Goal: Information Seeking & Learning: Learn about a topic

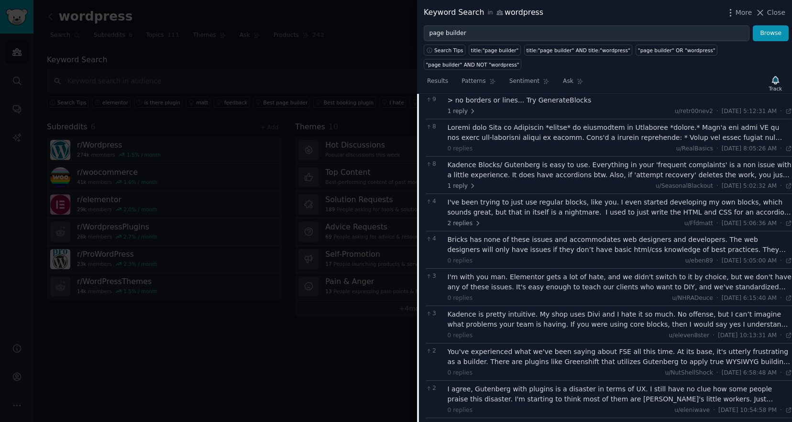
scroll to position [491, 0]
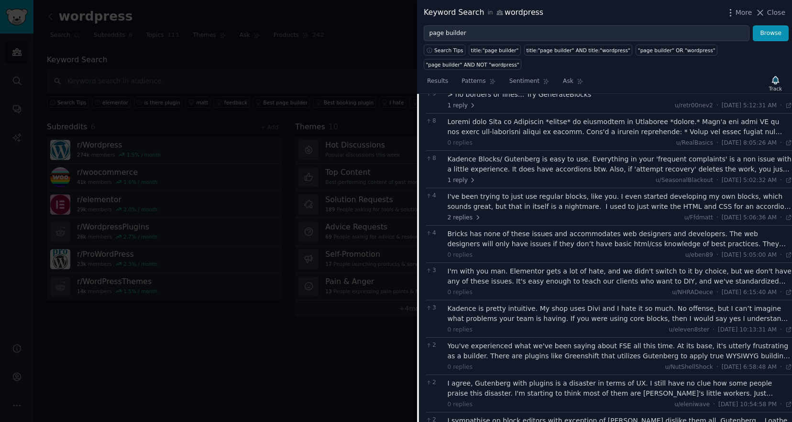
click at [546, 205] on div "I've been trying to just use regular blocks, like you. I even started developin…" at bounding box center [620, 201] width 345 height 20
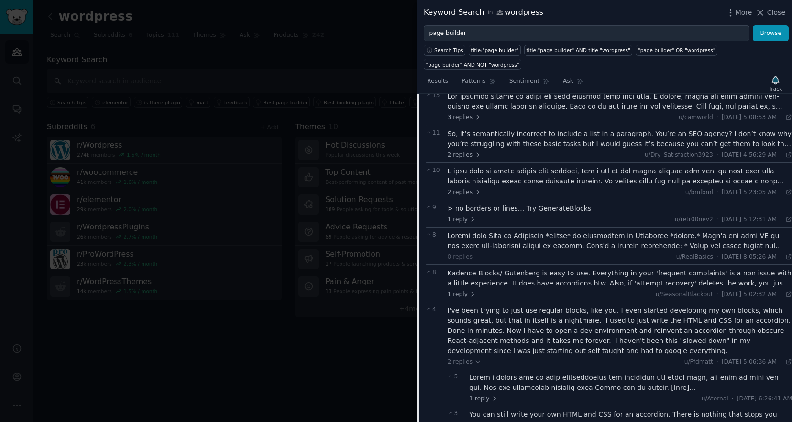
scroll to position [267, 0]
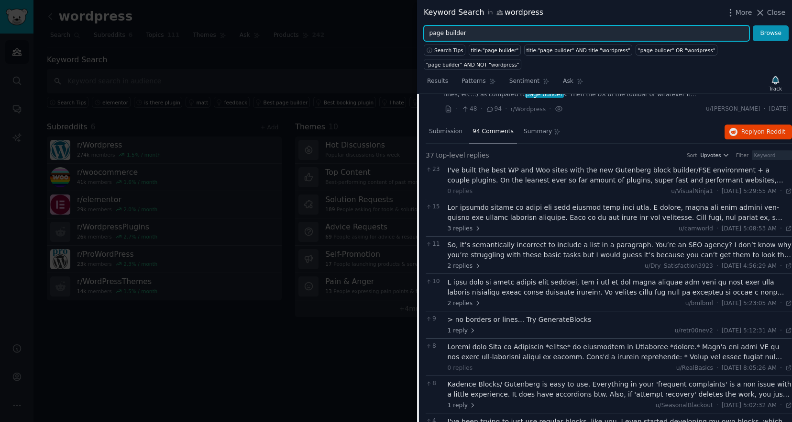
click at [471, 34] on input "page builder" at bounding box center [587, 33] width 326 height 16
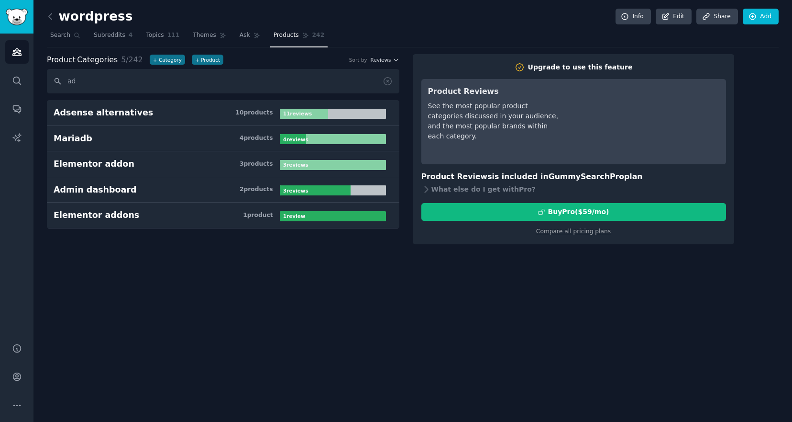
type input "a"
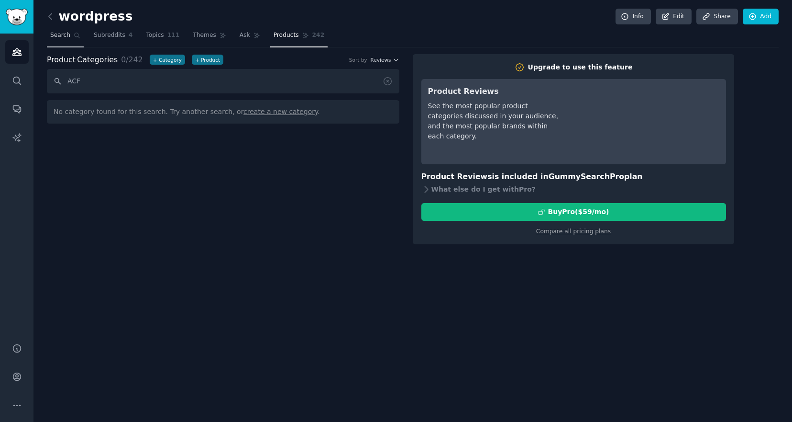
type input "ACF"
click at [58, 40] on link "Search" at bounding box center [65, 38] width 37 height 20
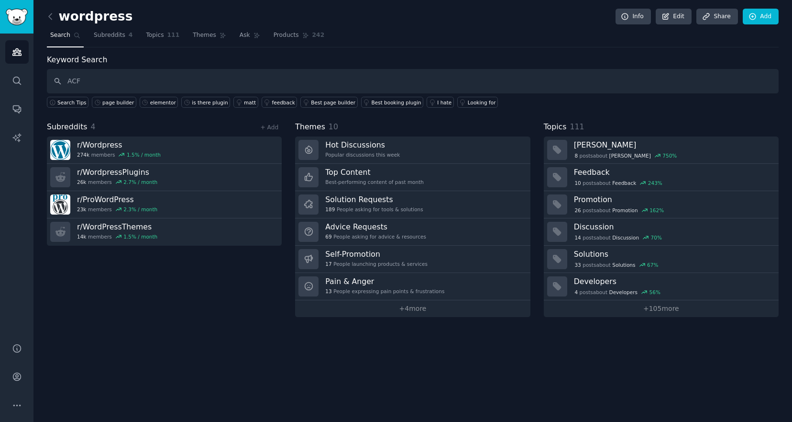
type input "ACF"
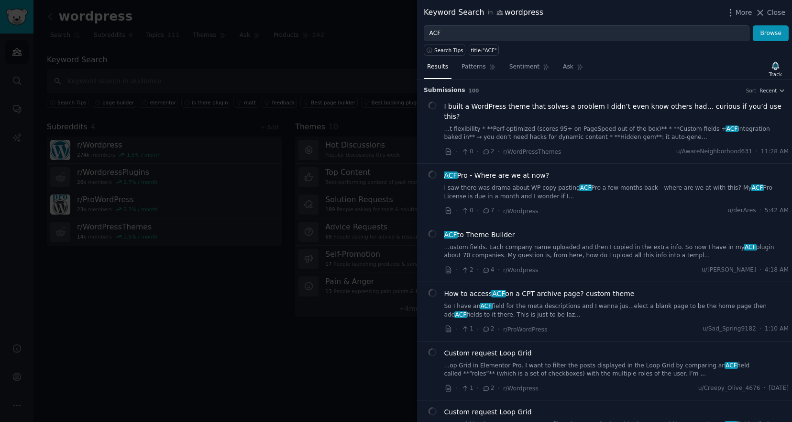
click at [502, 106] on span "I built a WordPress theme that solves a problem I didn’t even know others had… …" at bounding box center [617, 111] width 345 height 20
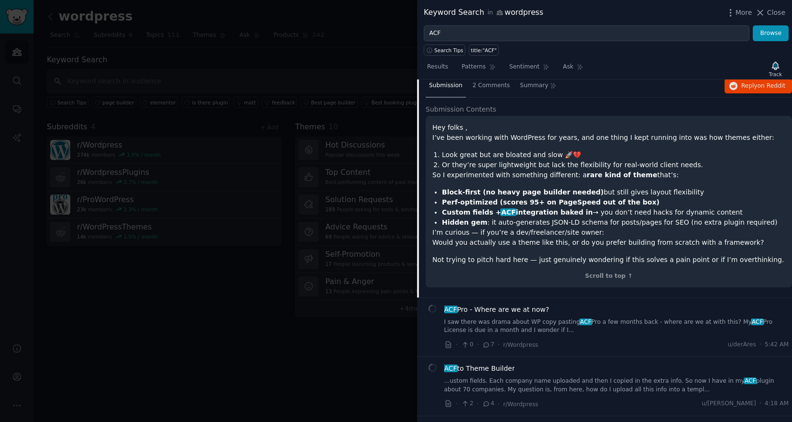
scroll to position [72, 0]
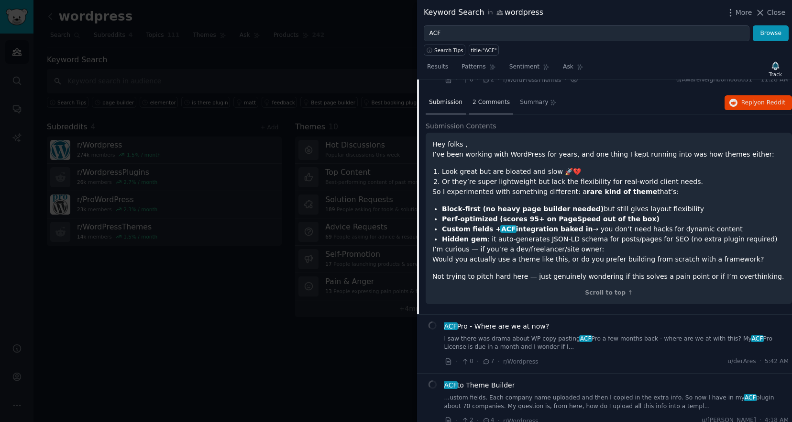
click at [480, 99] on div "2 Comments" at bounding box center [491, 102] width 44 height 23
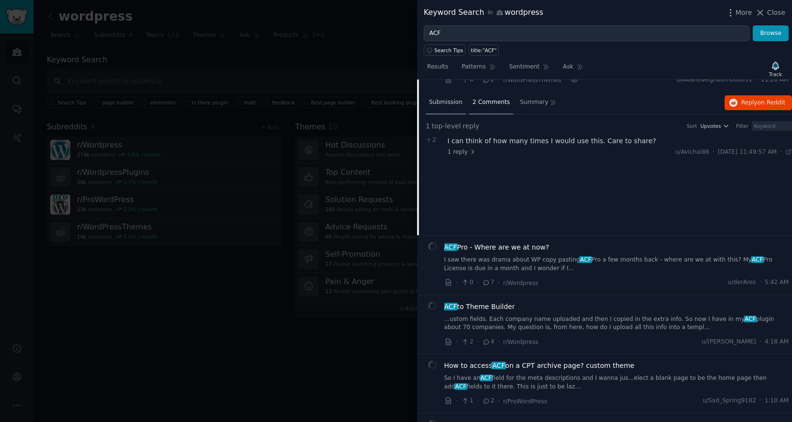
click at [437, 99] on div "Submission" at bounding box center [446, 102] width 40 height 23
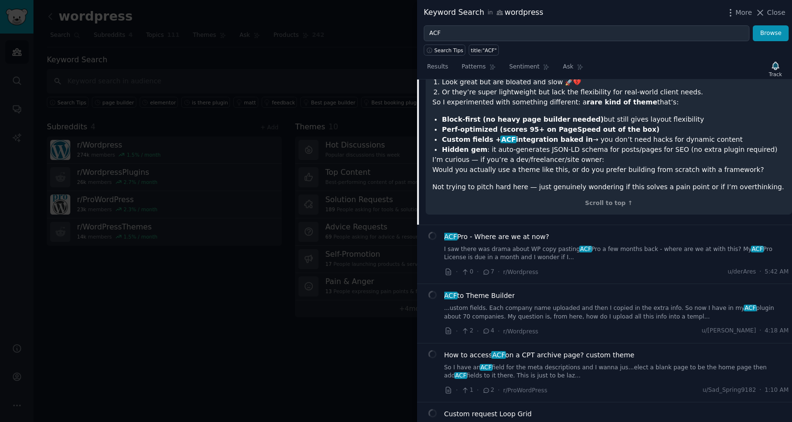
scroll to position [162, 0]
click at [523, 245] on link "I saw there was drama about WP copy pasting ACF Pro a few months back - where a…" at bounding box center [617, 253] width 345 height 17
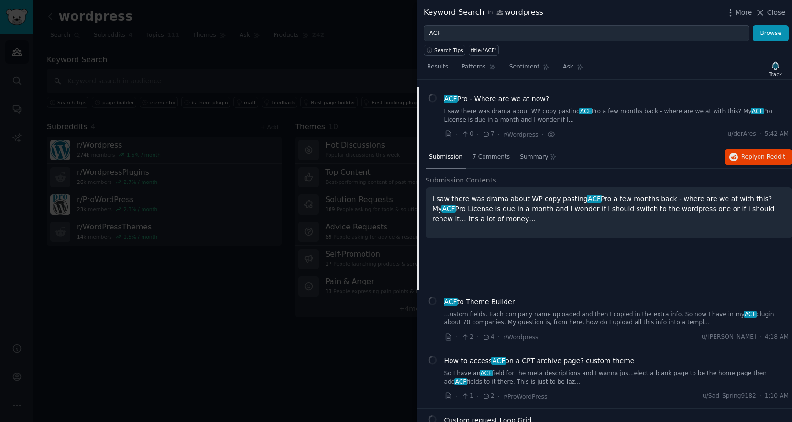
scroll to position [74, 0]
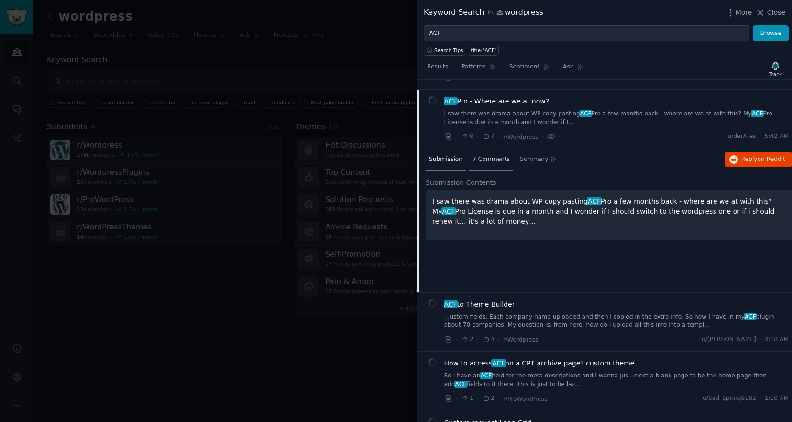
click at [490, 153] on div "7 Comments" at bounding box center [491, 159] width 44 height 23
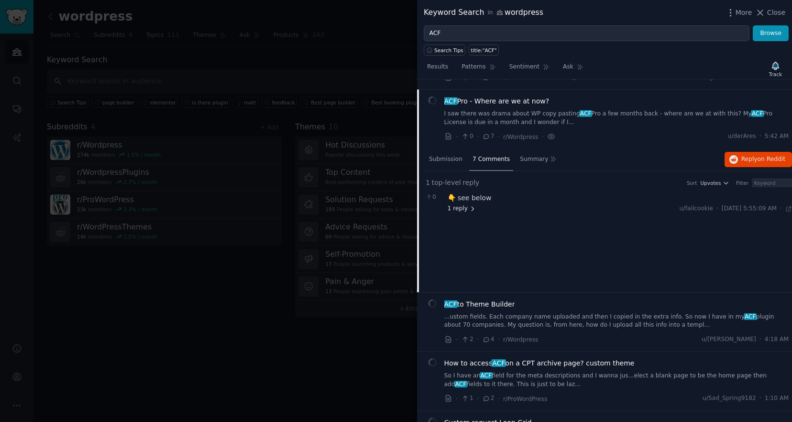
click at [460, 204] on span "1 reply" at bounding box center [462, 208] width 29 height 9
click at [479, 231] on span "2 replies" at bounding box center [485, 235] width 33 height 9
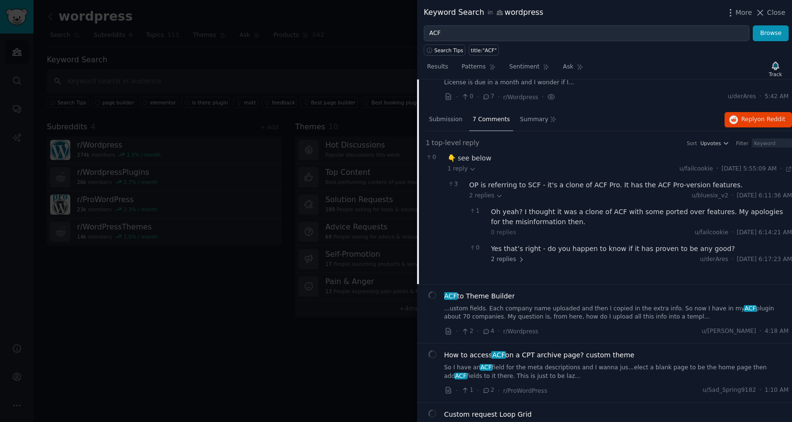
scroll to position [122, 0]
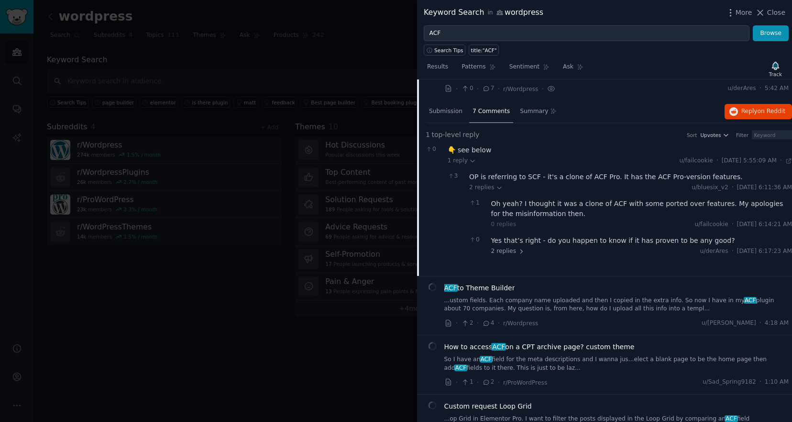
click at [490, 296] on link "...ustom fields. Each company name uploaded and then I copied in the extra info…" at bounding box center [617, 304] width 345 height 17
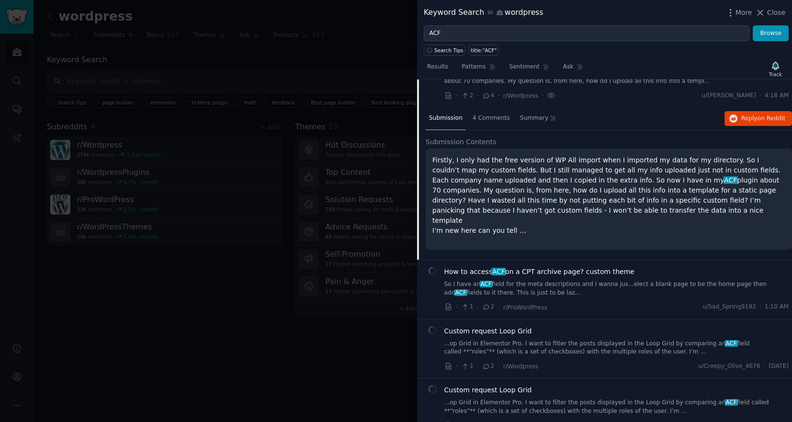
scroll to position [175, 0]
click at [476, 266] on span "How to access ACF on a CPT archive page? custom theme" at bounding box center [540, 271] width 190 height 10
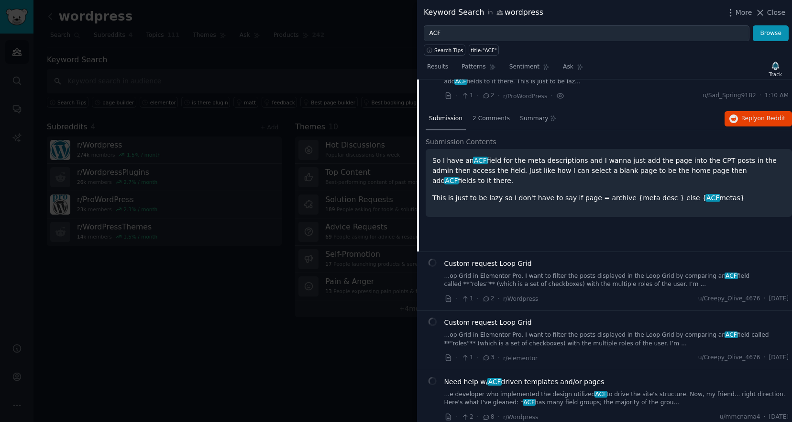
scroll to position [234, 0]
click at [480, 257] on span "Custom request Loop Grid" at bounding box center [489, 262] width 88 height 10
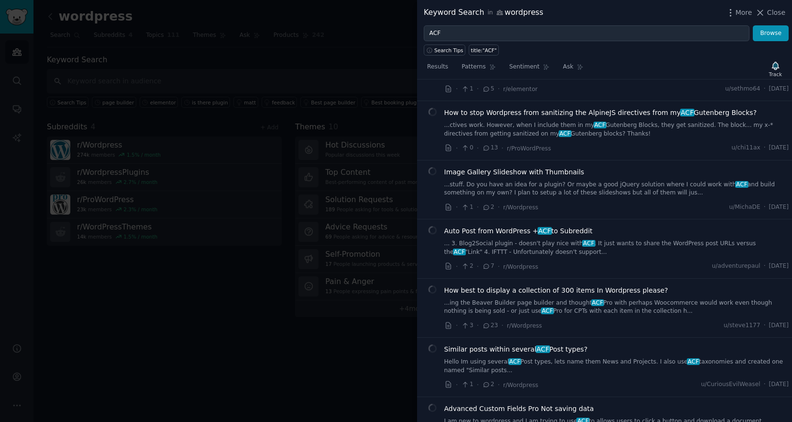
scroll to position [1046, 0]
click at [491, 225] on span "Auto Post from WordPress + ACF to Subreddit" at bounding box center [519, 230] width 148 height 10
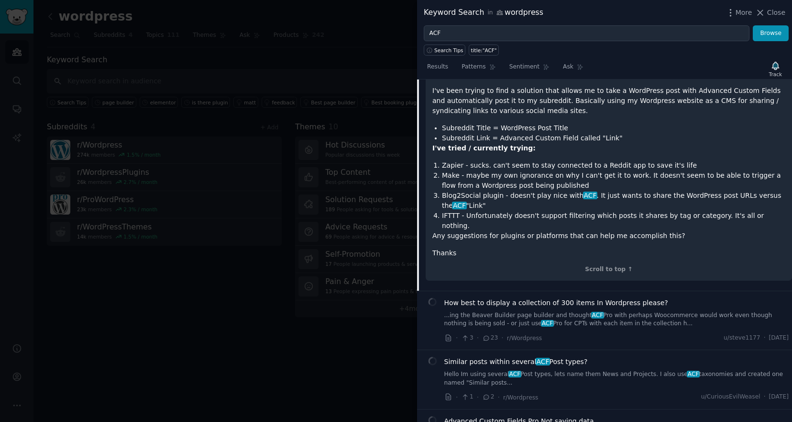
scroll to position [809, 0]
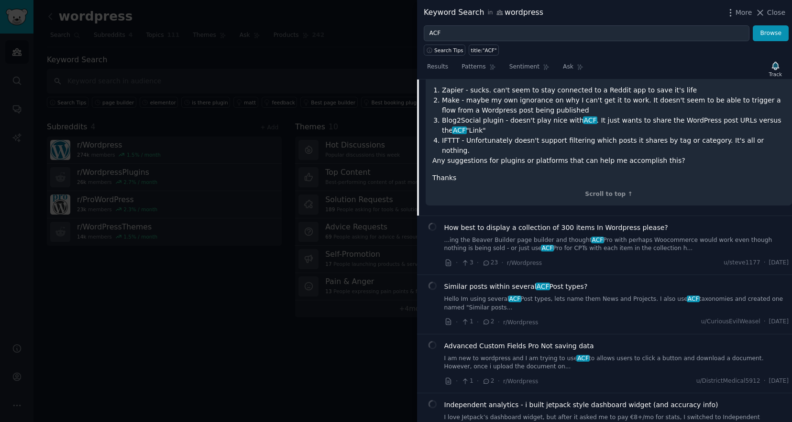
click at [488, 222] on span "How best to display a collection of 300 items In Wordpress please?" at bounding box center [557, 227] width 224 height 10
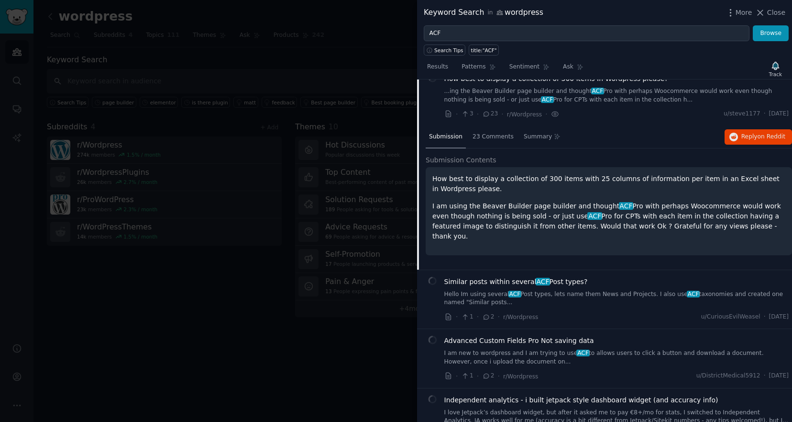
scroll to position [690, 0]
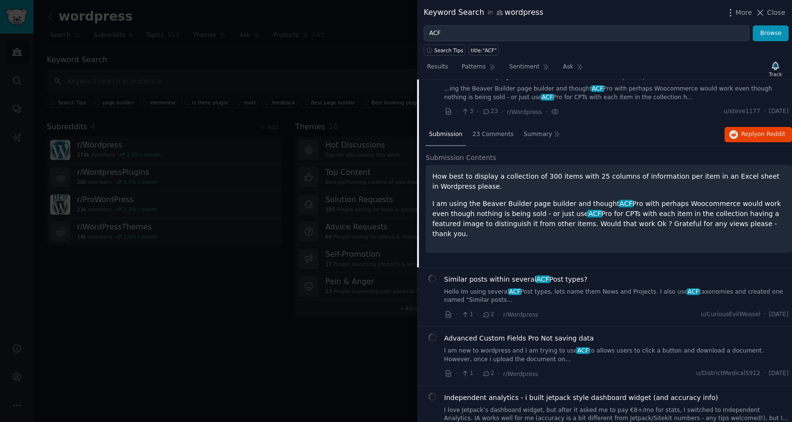
click at [465, 274] on span "Similar posts within several ACF Post types?" at bounding box center [517, 279] width 144 height 10
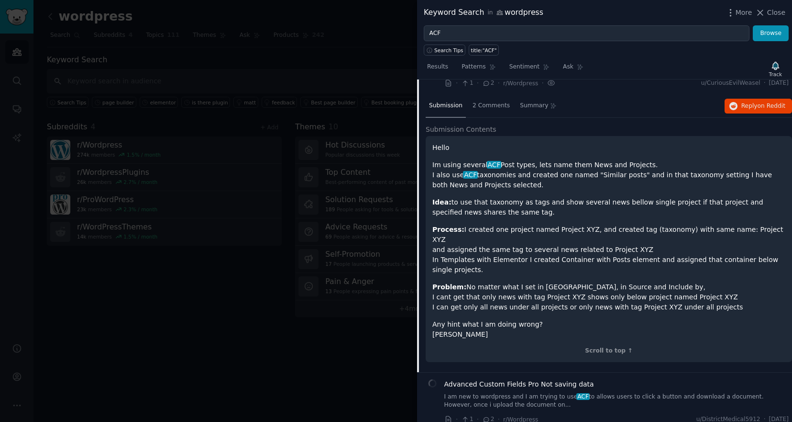
scroll to position [775, 0]
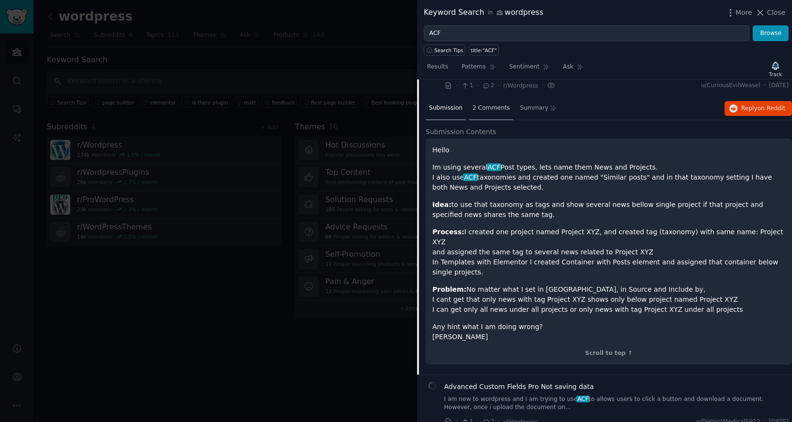
click at [489, 104] on span "2 Comments" at bounding box center [491, 108] width 37 height 9
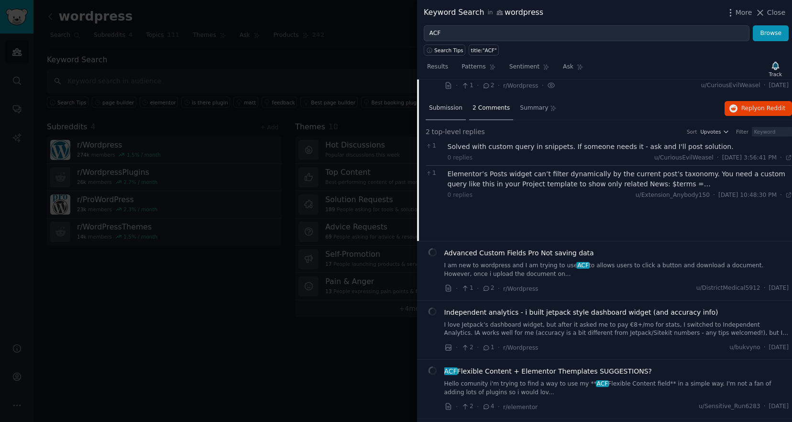
click at [438, 103] on div "Submission" at bounding box center [446, 108] width 40 height 23
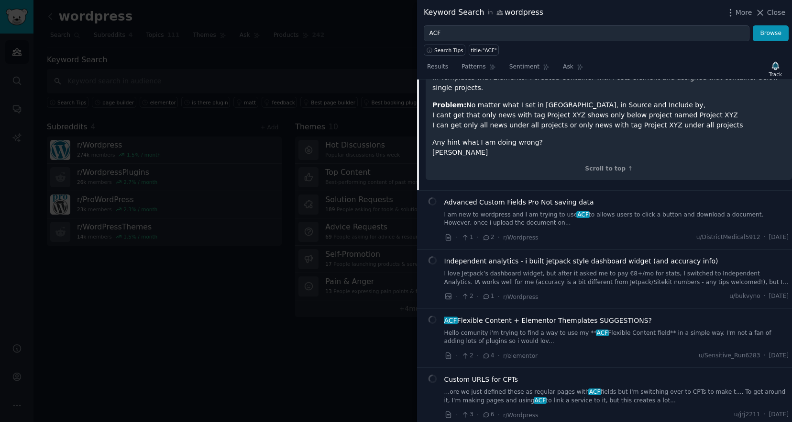
scroll to position [970, 0]
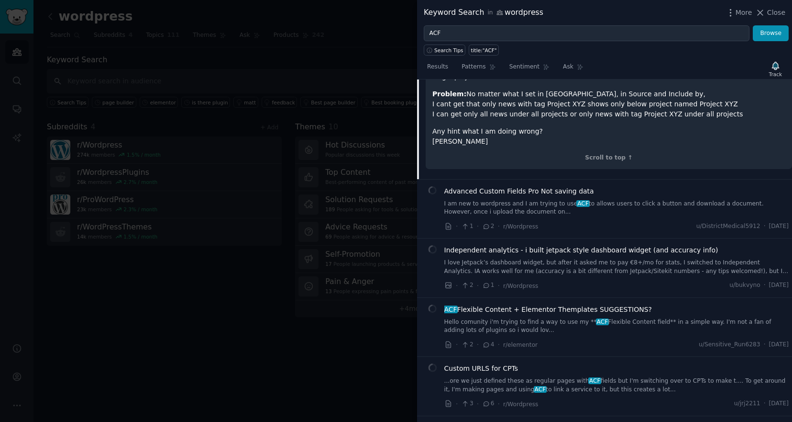
click at [502, 304] on span "ACF Flexible Content + Elementor Themplates SUGGESTIONS?" at bounding box center [549, 309] width 208 height 10
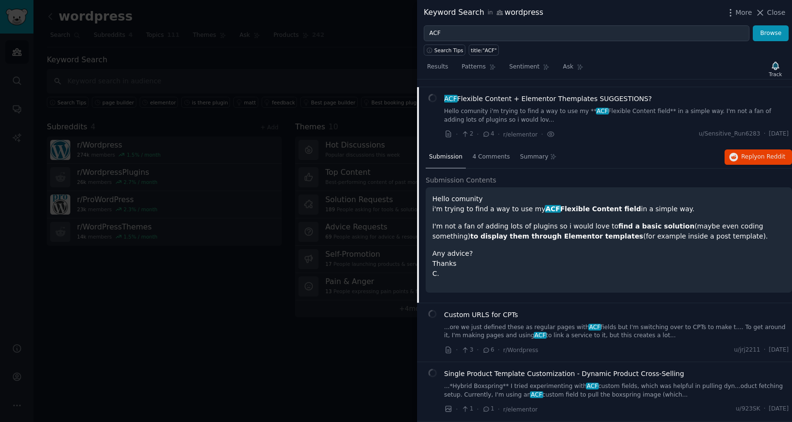
scroll to position [901, 0]
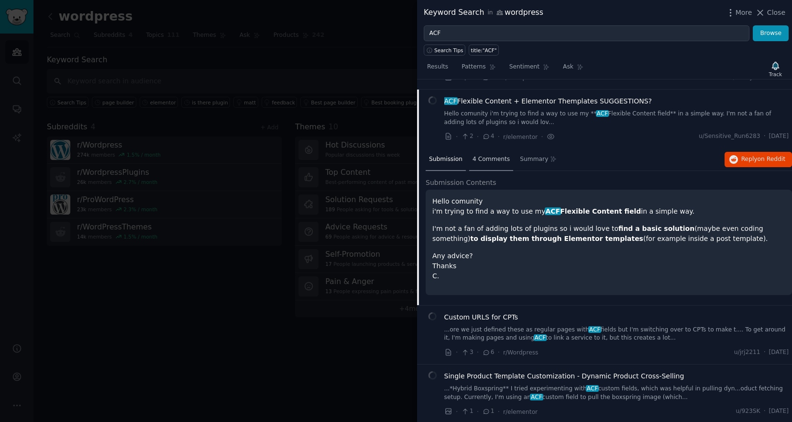
click at [487, 155] on span "4 Comments" at bounding box center [491, 159] width 37 height 9
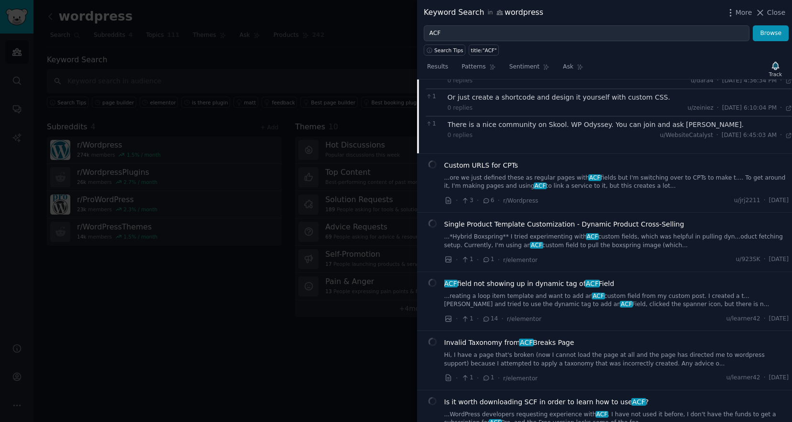
scroll to position [1079, 0]
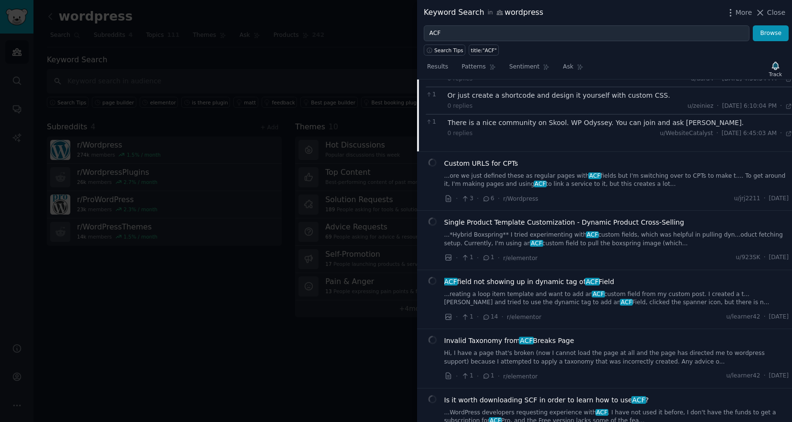
click at [197, 73] on div at bounding box center [396, 211] width 792 height 422
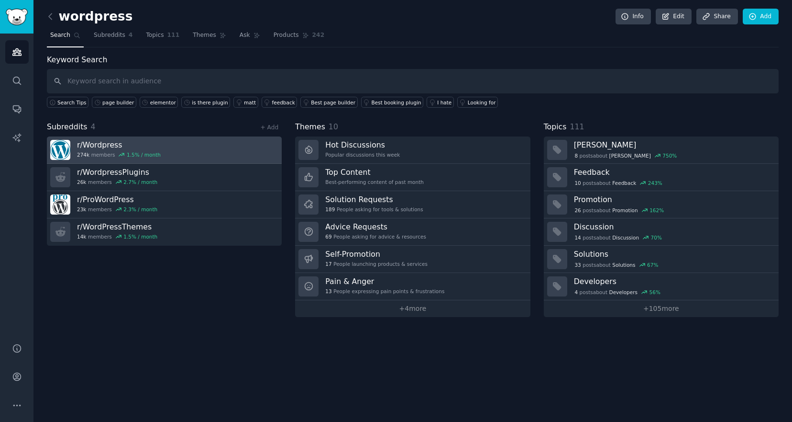
click at [143, 156] on div "1.5 % / month" at bounding box center [144, 154] width 34 height 7
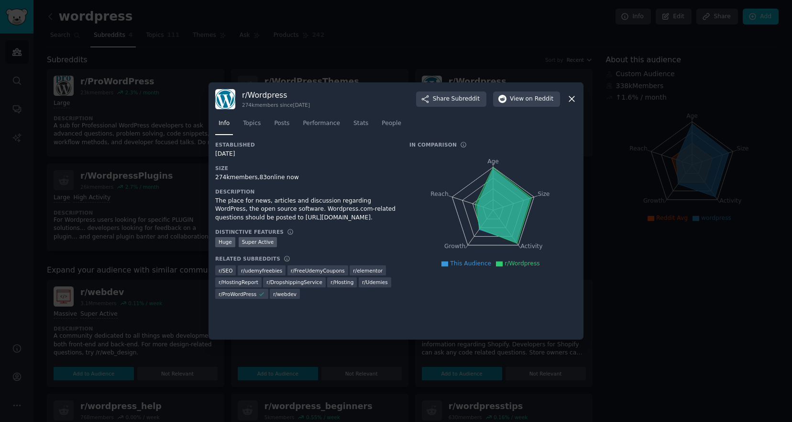
click at [574, 98] on icon at bounding box center [572, 99] width 10 height 10
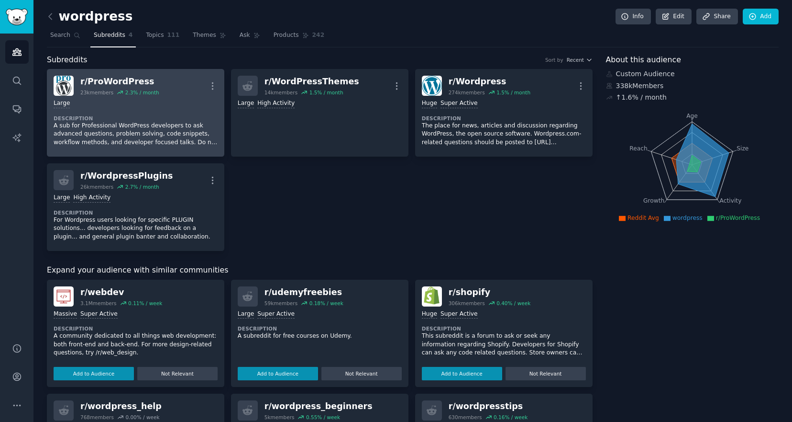
click at [208, 117] on dt "Description" at bounding box center [136, 118] width 164 height 7
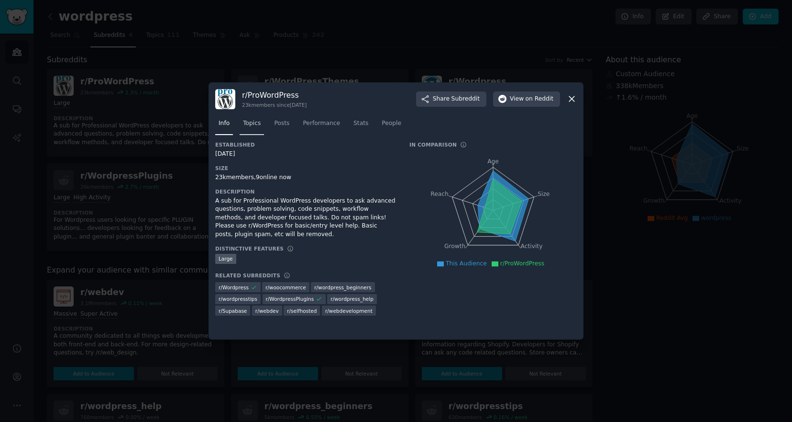
click at [254, 125] on span "Topics" at bounding box center [252, 123] width 18 height 9
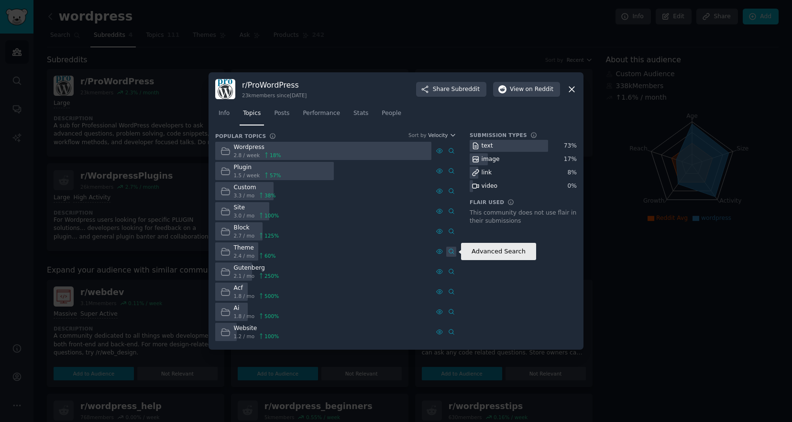
click at [453, 250] on icon at bounding box center [451, 251] width 7 height 7
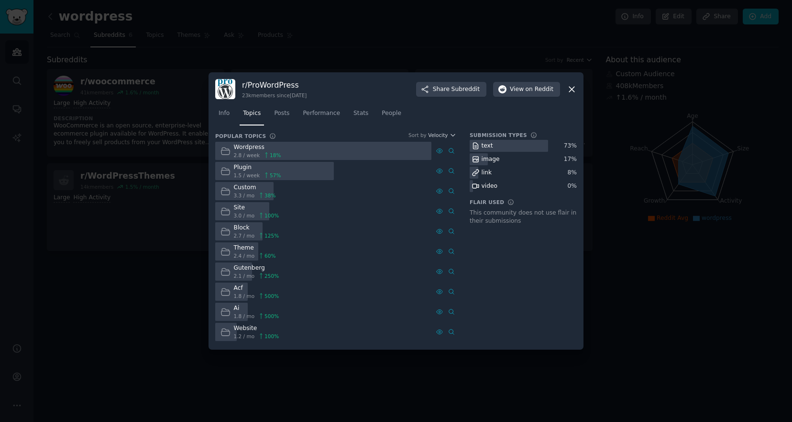
click at [144, 229] on div at bounding box center [396, 211] width 792 height 422
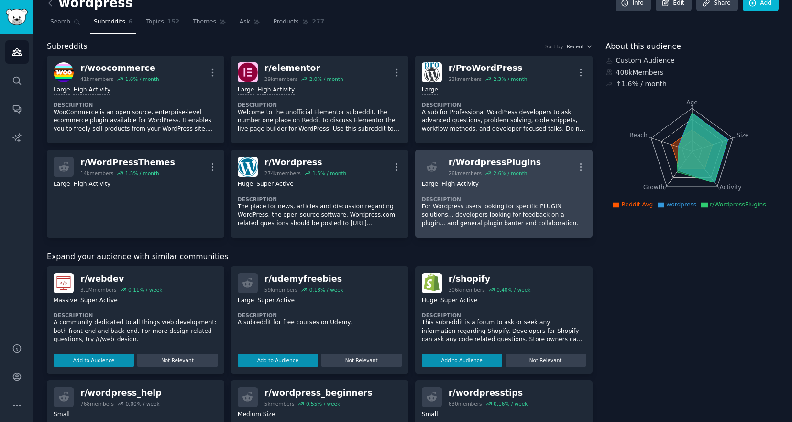
scroll to position [15, 0]
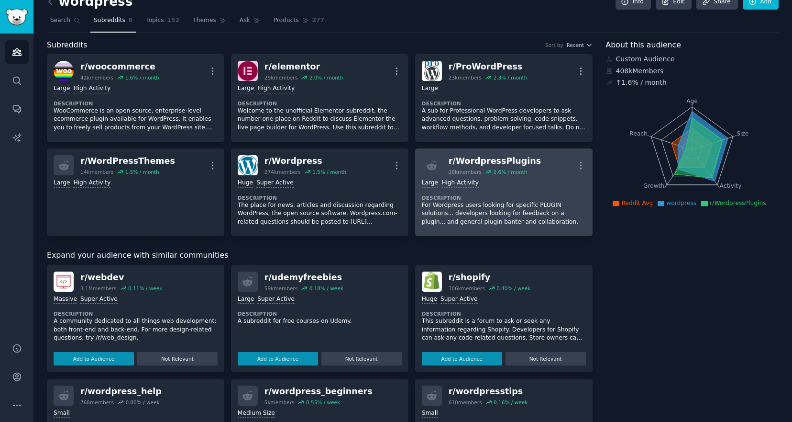
click at [473, 212] on p "For Wordpress users looking for specific PLUGIN solutions... developers looking…" at bounding box center [504, 213] width 164 height 25
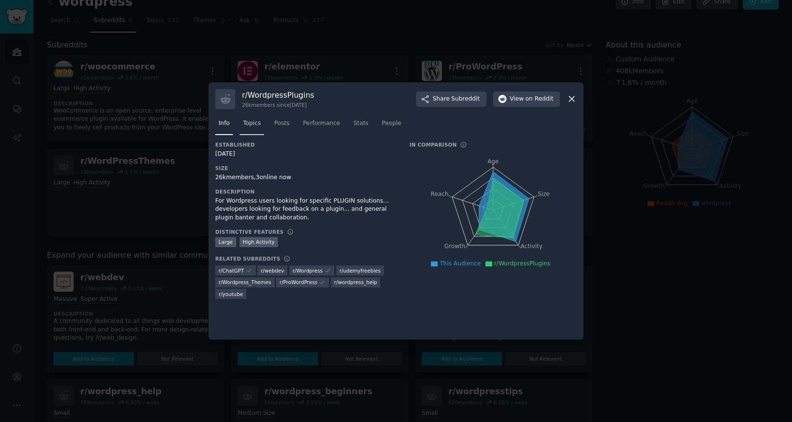
click at [250, 123] on span "Topics" at bounding box center [252, 123] width 18 height 9
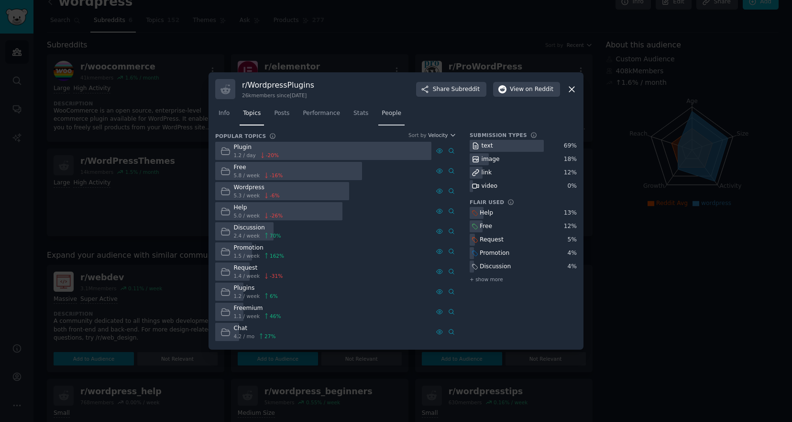
click at [389, 114] on span "People" at bounding box center [392, 113] width 20 height 9
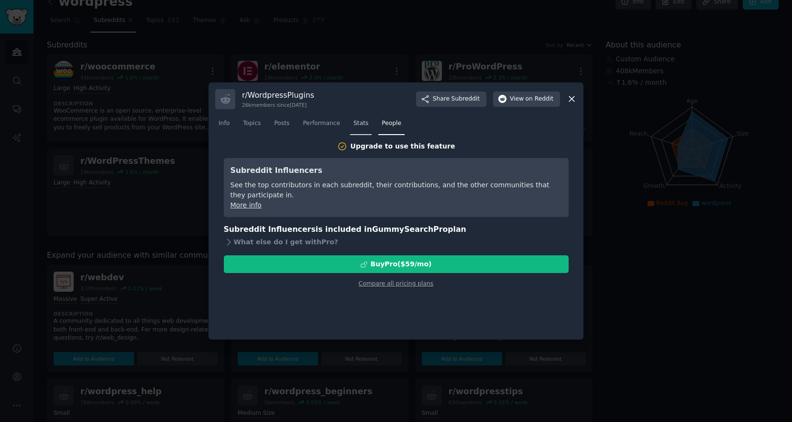
click at [365, 126] on span "Stats" at bounding box center [361, 123] width 15 height 9
click at [319, 127] on span "Performance" at bounding box center [321, 123] width 37 height 9
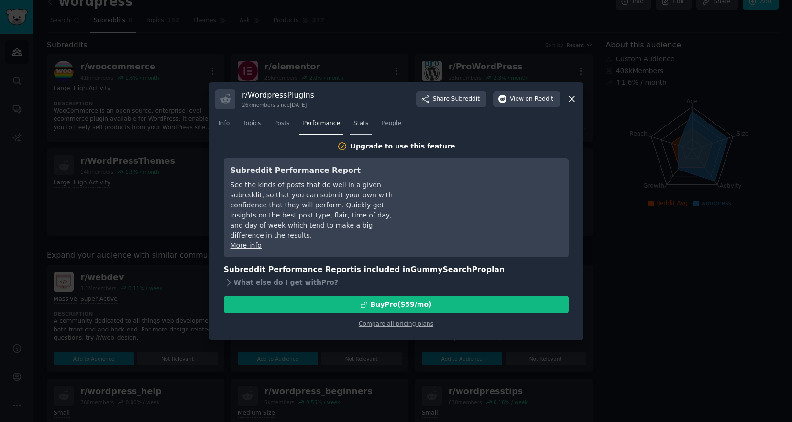
click at [370, 124] on link "Stats" at bounding box center [361, 126] width 22 height 20
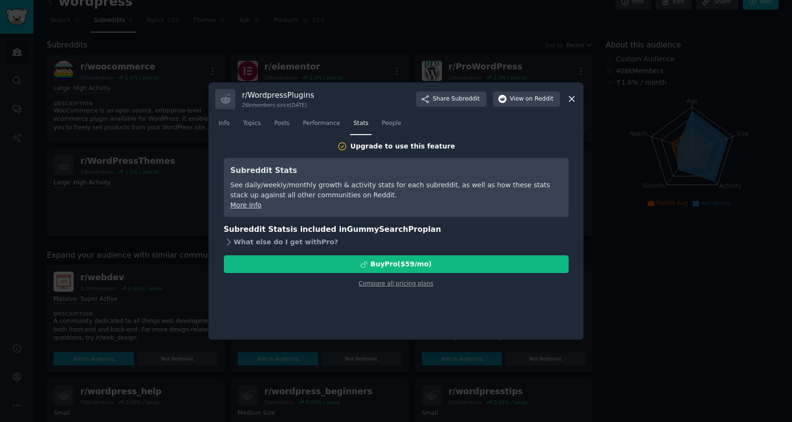
click at [305, 241] on div "What else do I get with Pro ?" at bounding box center [396, 241] width 345 height 13
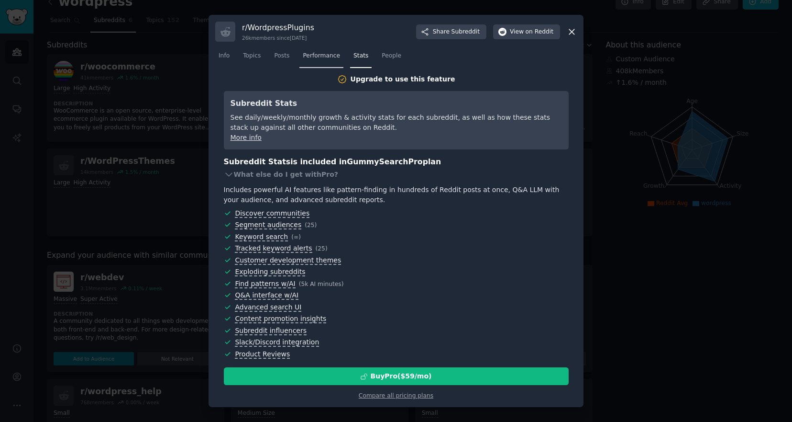
click at [311, 57] on span "Performance" at bounding box center [321, 56] width 37 height 9
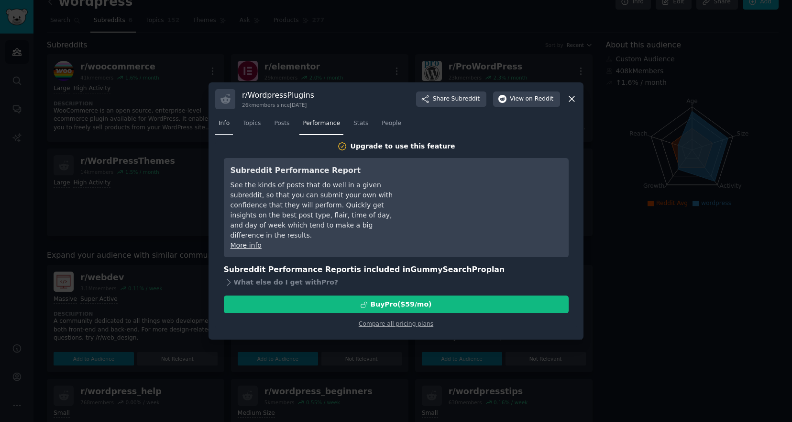
click at [226, 127] on link "Info" at bounding box center [224, 126] width 18 height 20
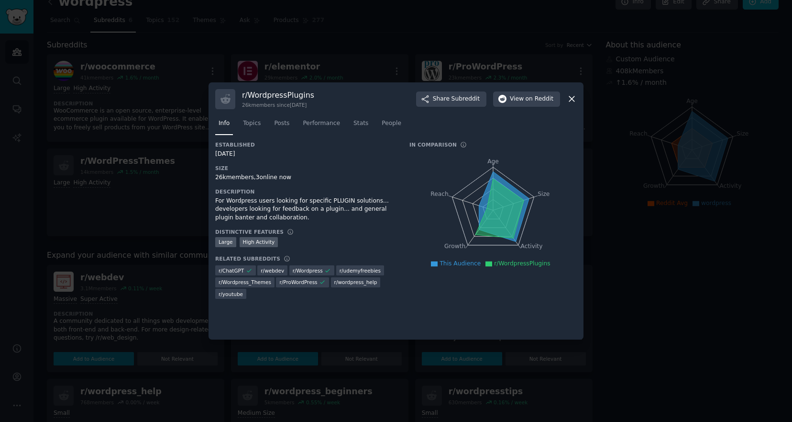
click at [465, 267] on span "This Audience" at bounding box center [460, 263] width 41 height 7
click at [571, 103] on icon at bounding box center [572, 99] width 10 height 10
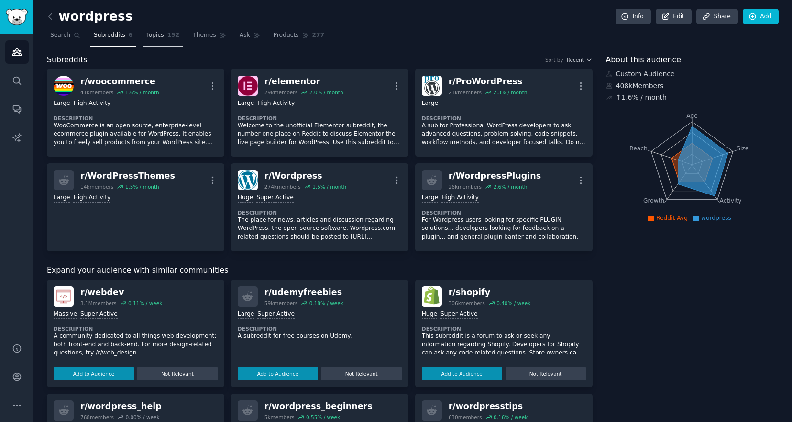
click at [143, 36] on link "Topics 152" at bounding box center [163, 38] width 40 height 20
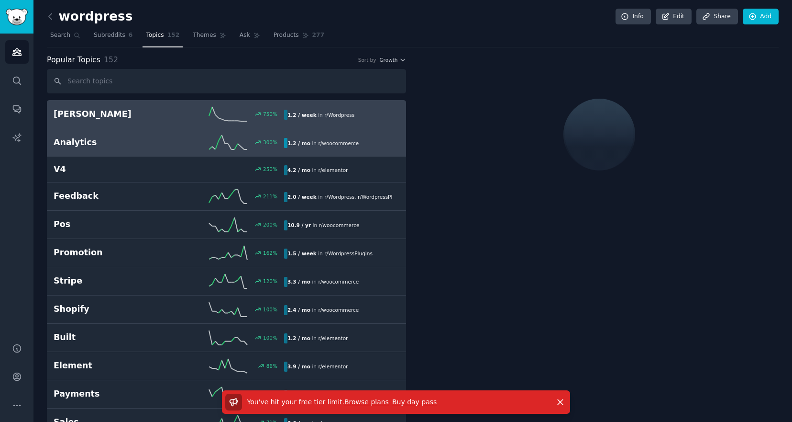
click at [171, 145] on div "300 %" at bounding box center [226, 142] width 115 height 14
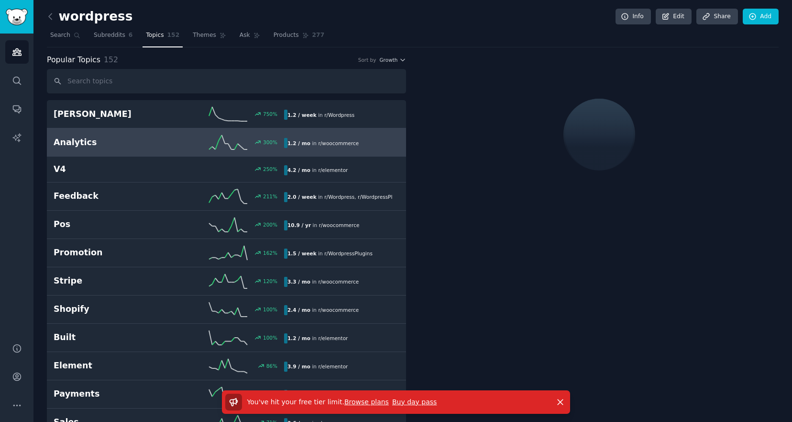
click at [404, 402] on link "Buy day pass" at bounding box center [414, 402] width 44 height 8
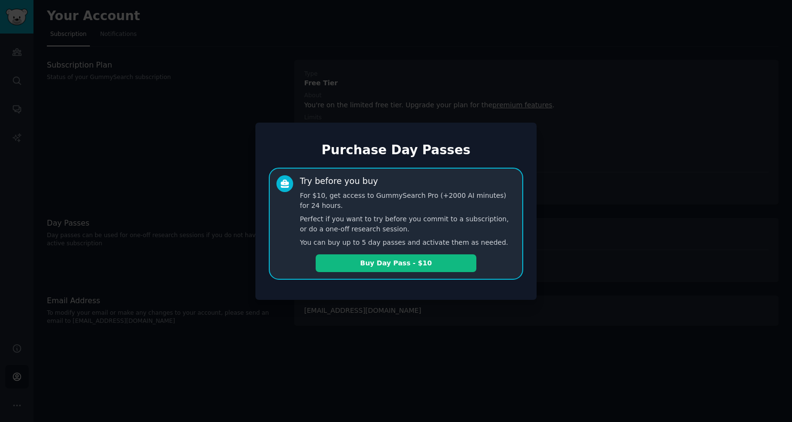
click at [594, 97] on div at bounding box center [396, 211] width 792 height 422
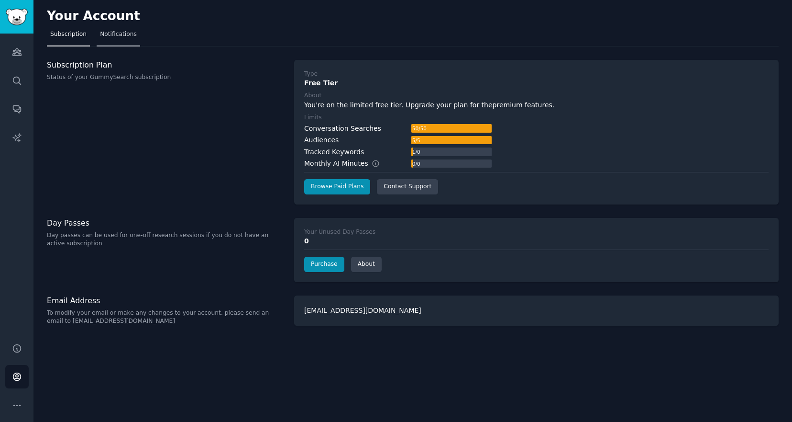
click at [131, 36] on span "Notifications" at bounding box center [118, 34] width 37 height 9
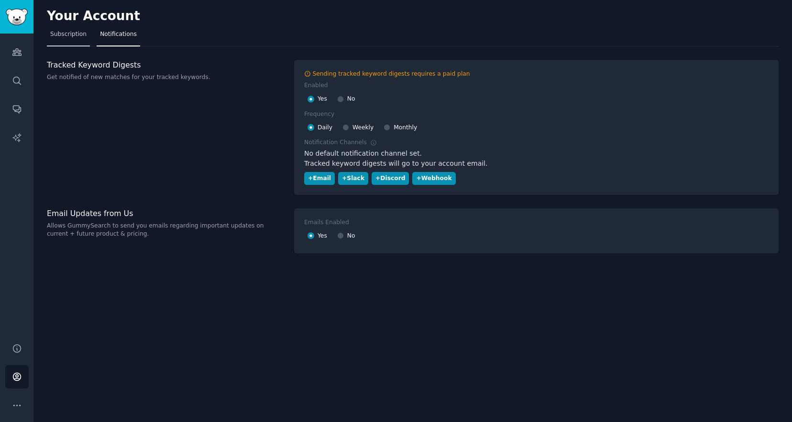
click at [64, 41] on link "Subscription" at bounding box center [68, 37] width 43 height 20
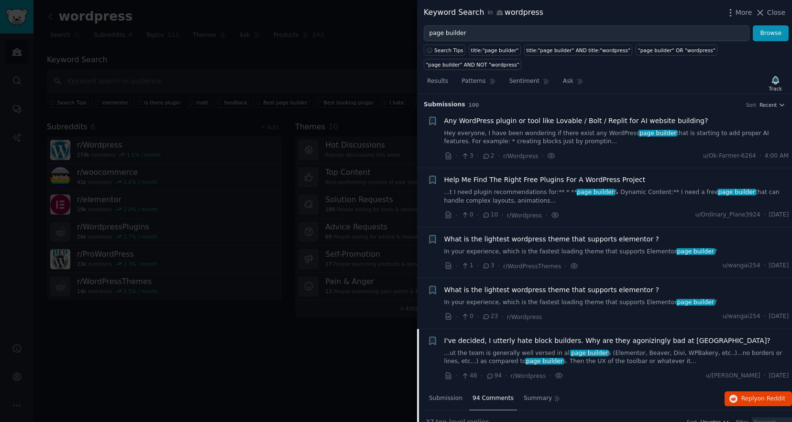
scroll to position [267, 0]
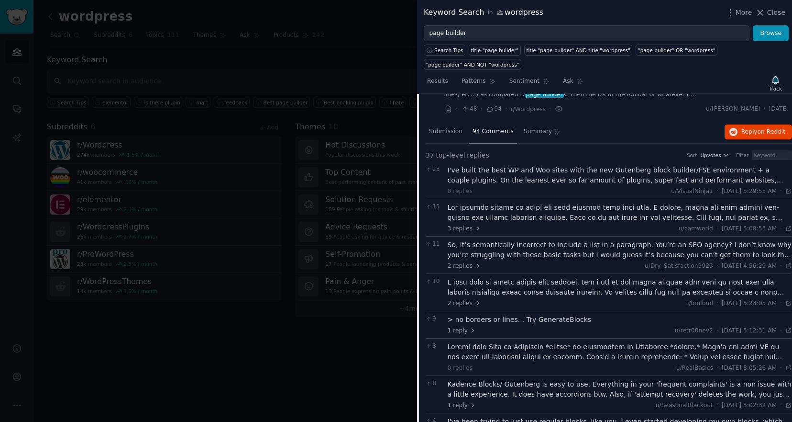
type input "ư"
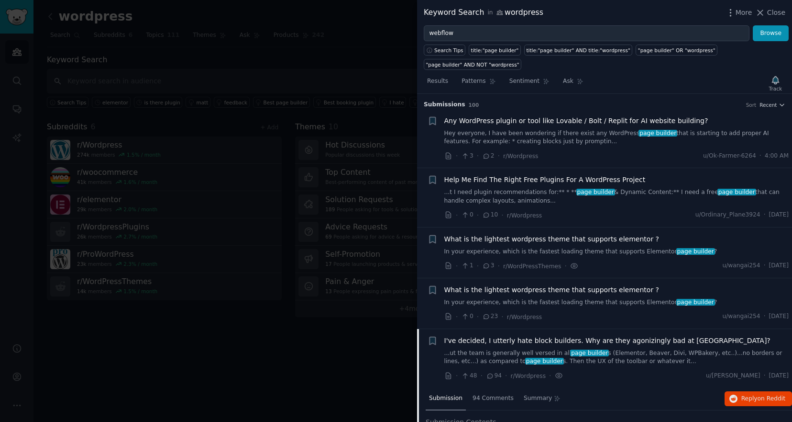
type input "webflow"
click at [753, 25] on button "Browse" at bounding box center [771, 33] width 36 height 16
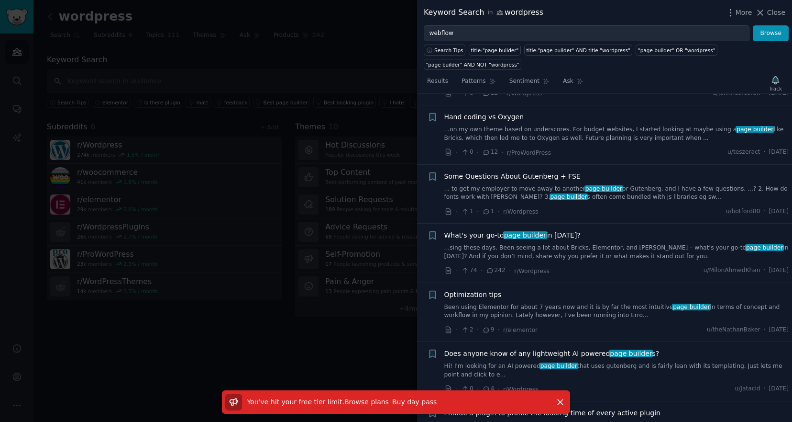
scroll to position [843, 0]
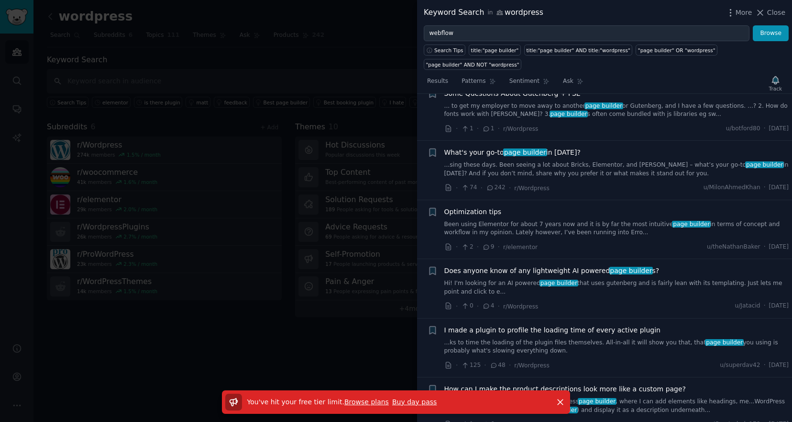
click at [249, 329] on div at bounding box center [396, 211] width 792 height 422
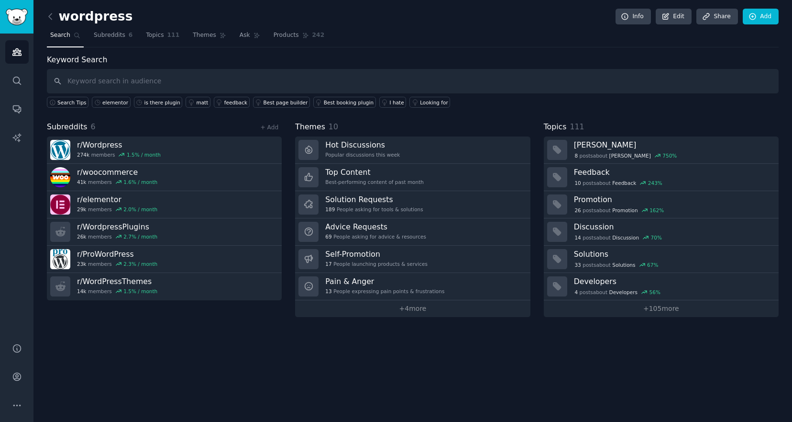
click at [384, 52] on div "wordpress Info Edit Share Add Search Subreddits 6 Topics 111 Themes Ask Product…" at bounding box center [413, 164] width 732 height 303
click at [51, 20] on icon at bounding box center [50, 16] width 10 height 10
